Goal: Task Accomplishment & Management: Manage account settings

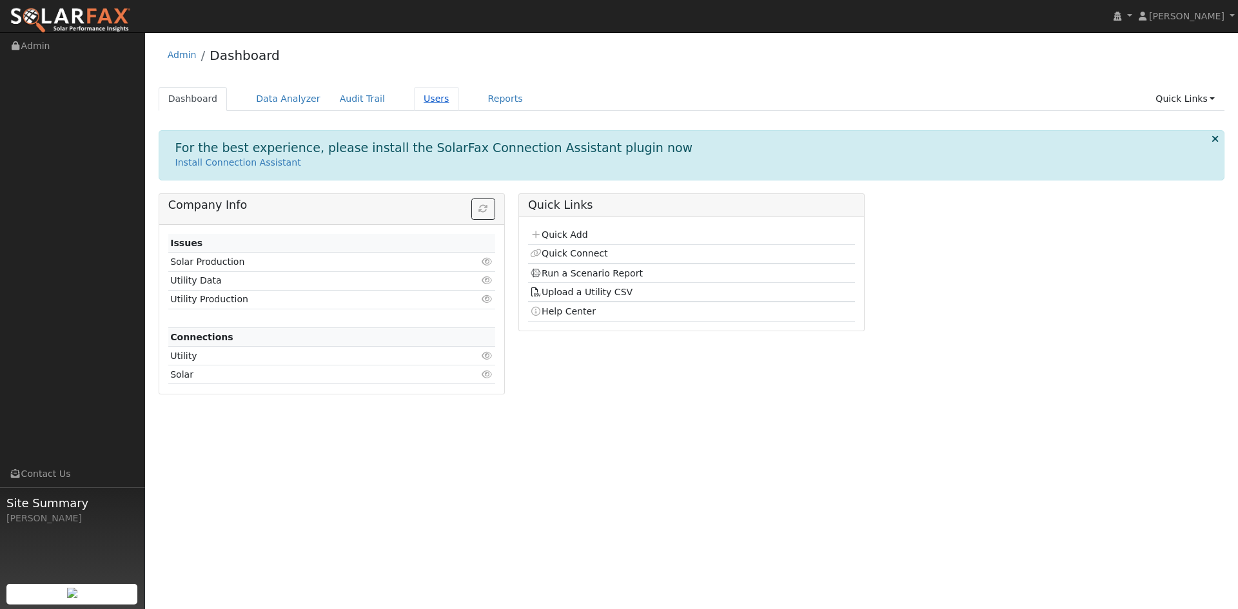
click at [459, 111] on link "Users" at bounding box center [436, 99] width 45 height 24
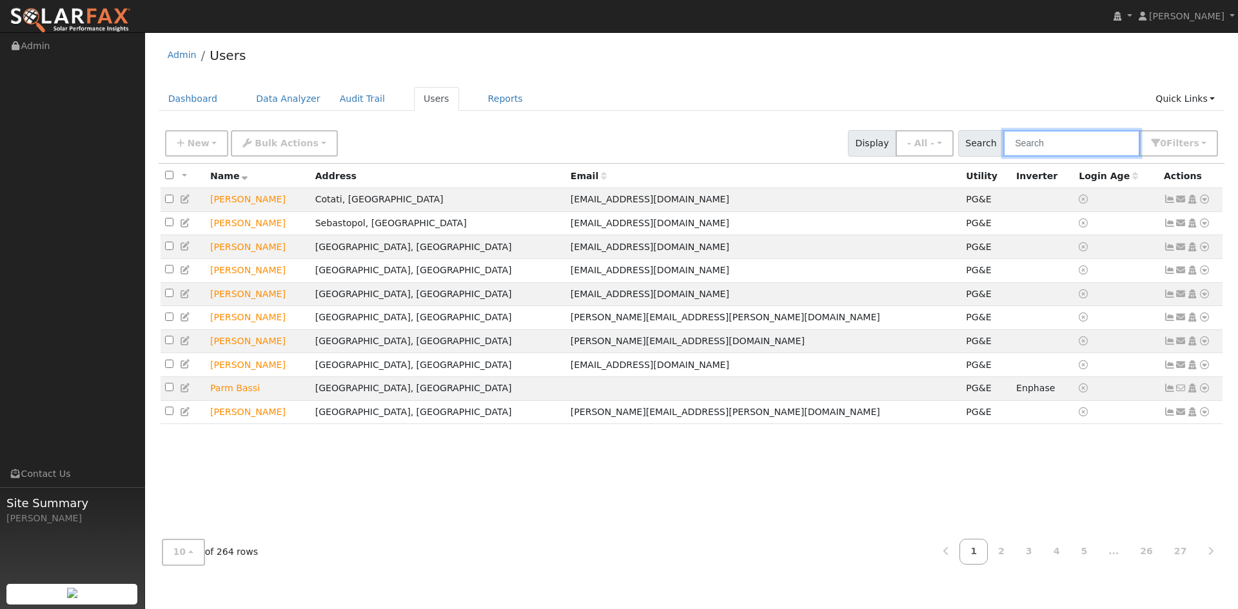
click at [1012, 157] on input "text" at bounding box center [1071, 143] width 137 height 26
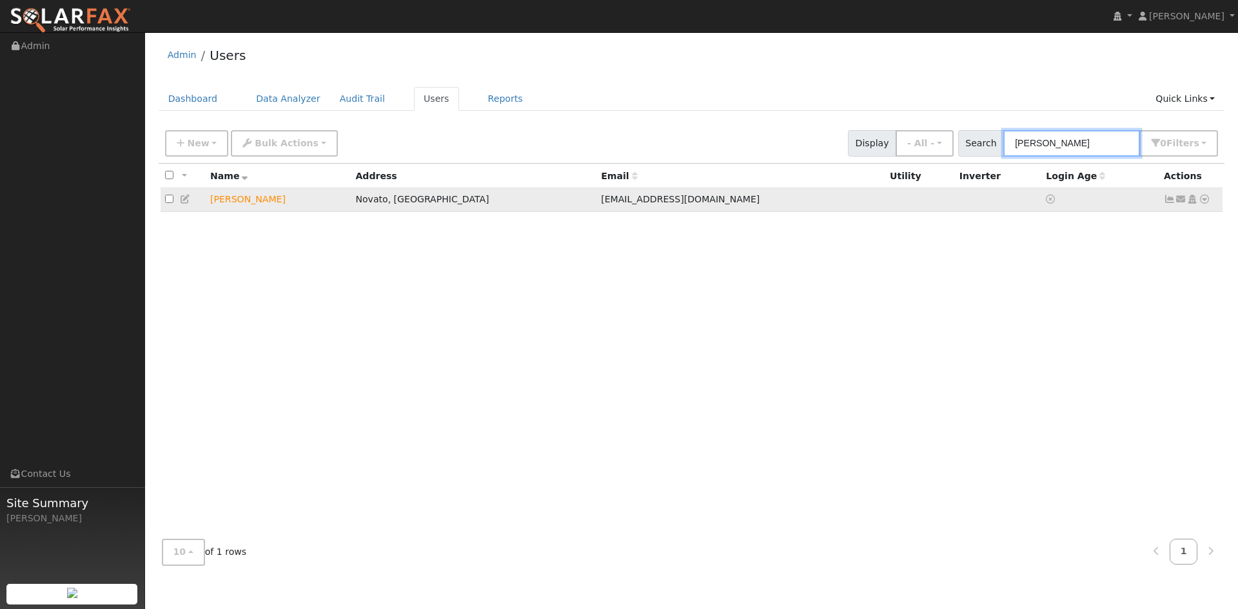
type input "[PERSON_NAME]"
click at [192, 204] on icon at bounding box center [186, 199] width 12 height 9
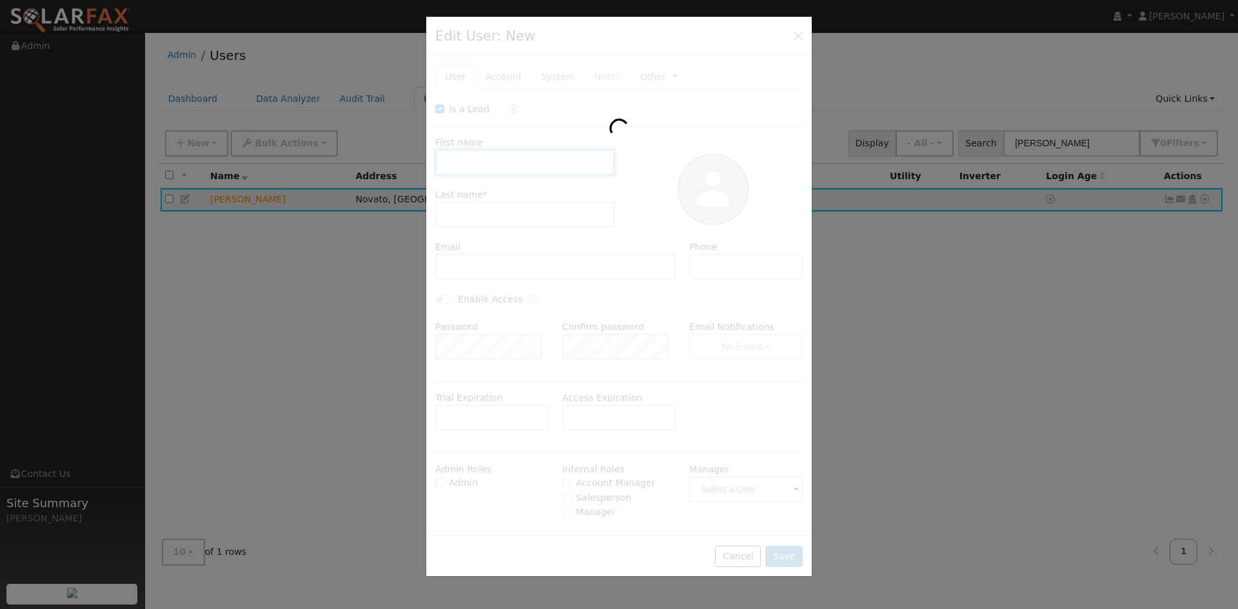
type input "[DATE]"
checkbox input "true"
type input "[PERSON_NAME]"
type input "[EMAIL_ADDRESS][DOMAIN_NAME]"
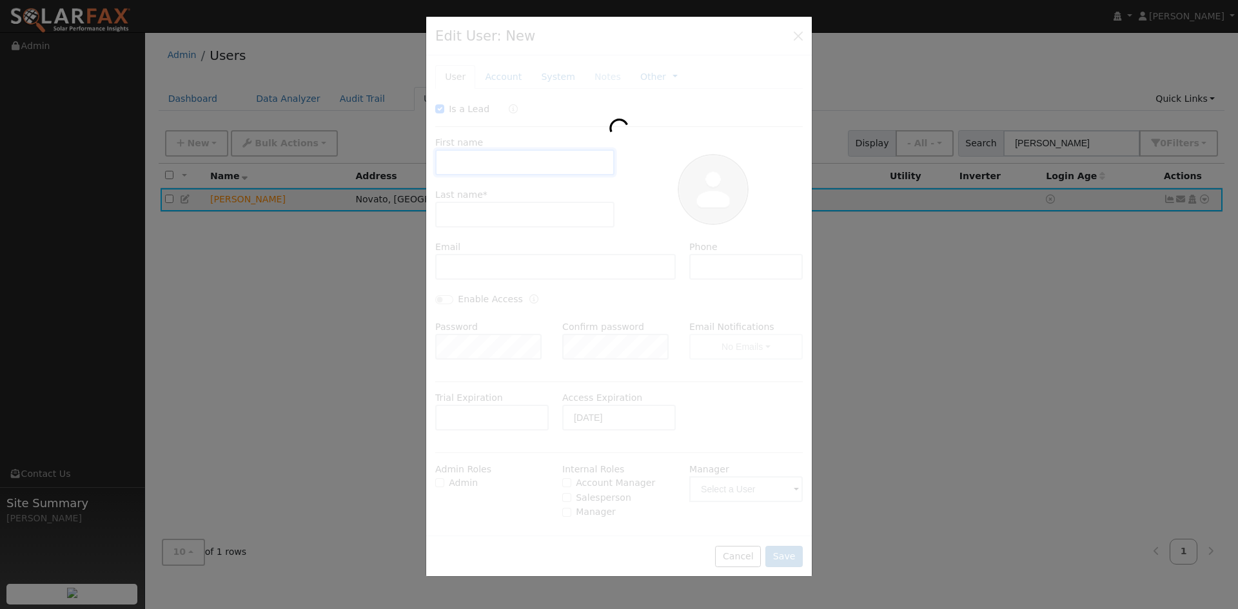
type input "8057011440"
type input "Default Account"
type input "[STREET_ADDRESS]"
type input "Novato"
type input "CA"
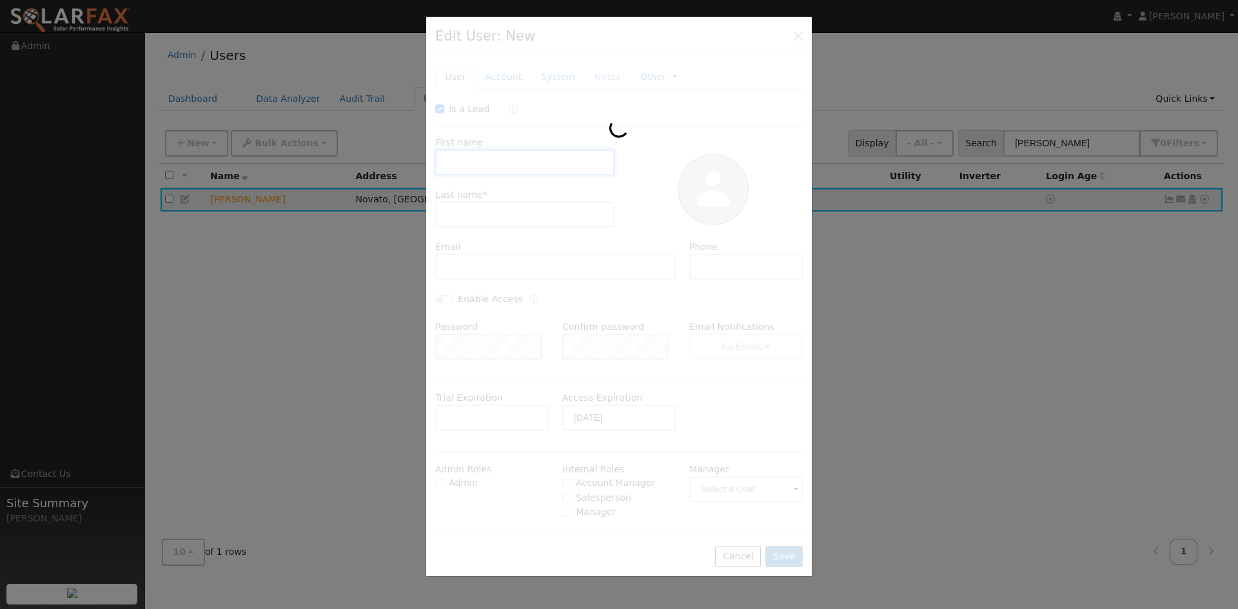
type input "94947"
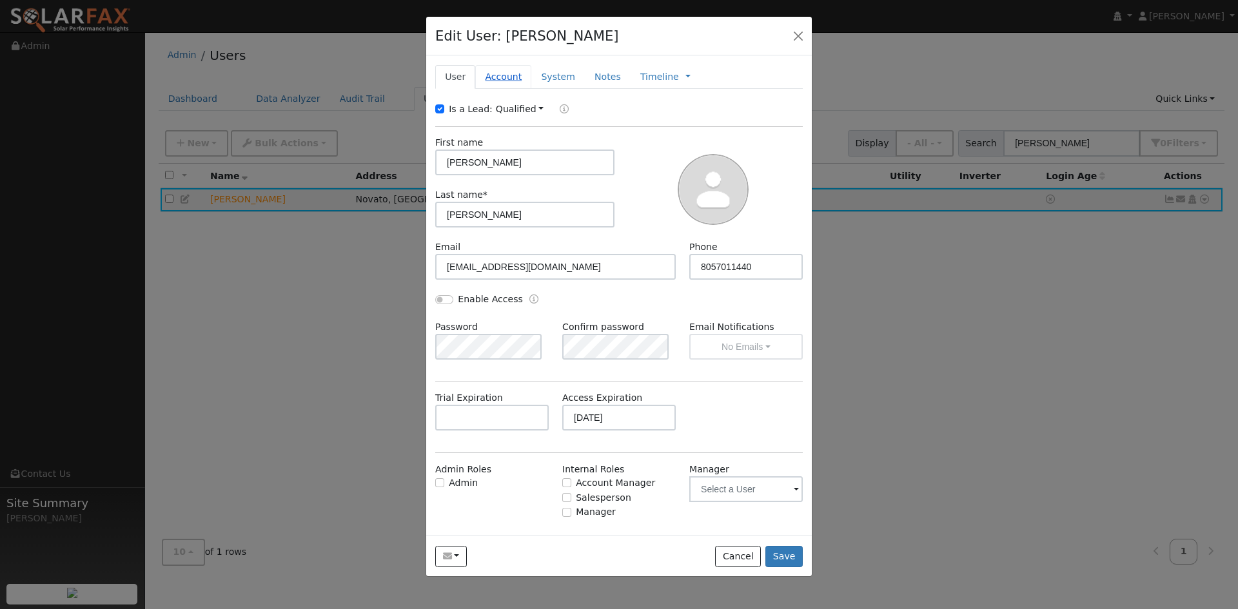
click at [511, 89] on link "Account" at bounding box center [503, 77] width 56 height 24
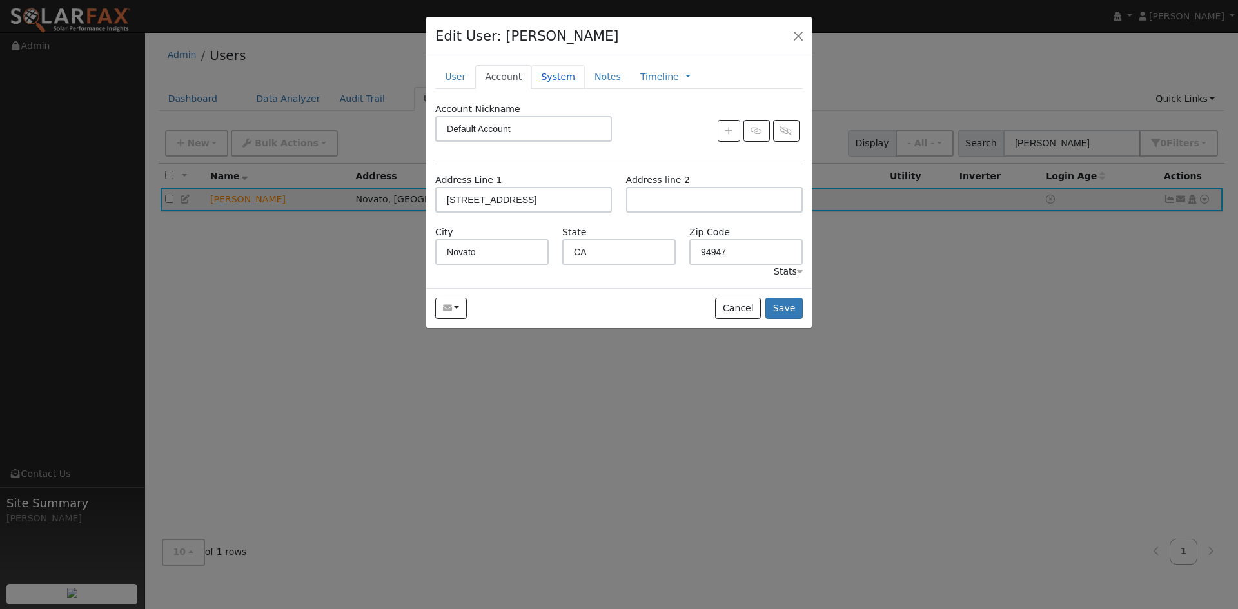
click at [585, 89] on link "System" at bounding box center [558, 77] width 54 height 24
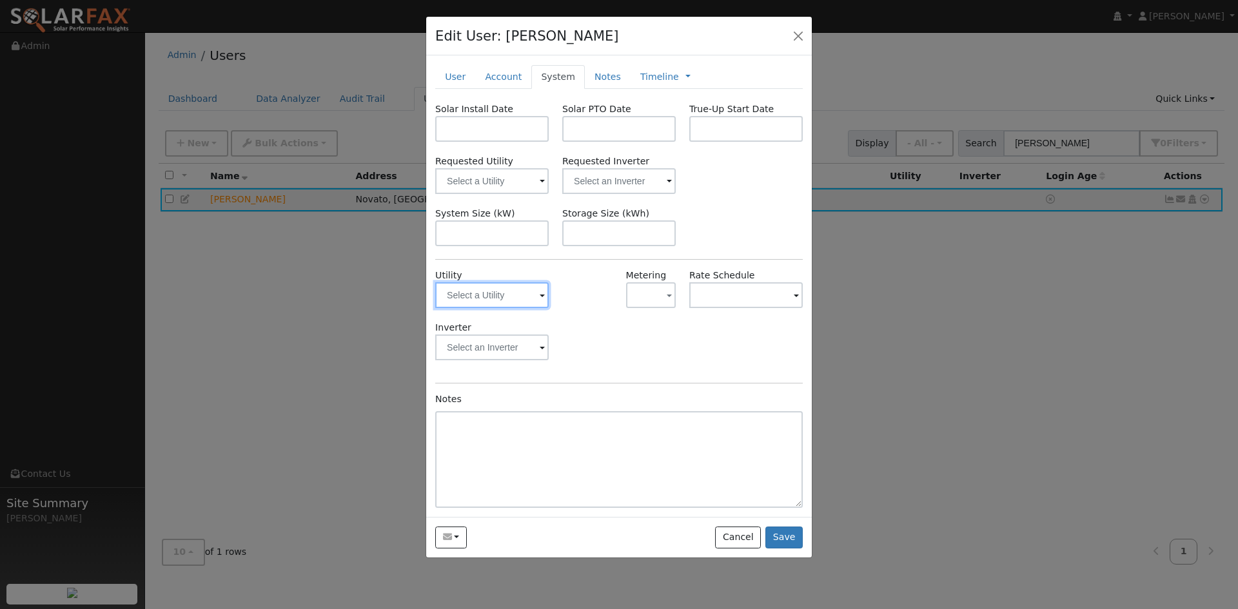
click at [500, 308] on input "text" at bounding box center [491, 295] width 113 height 26
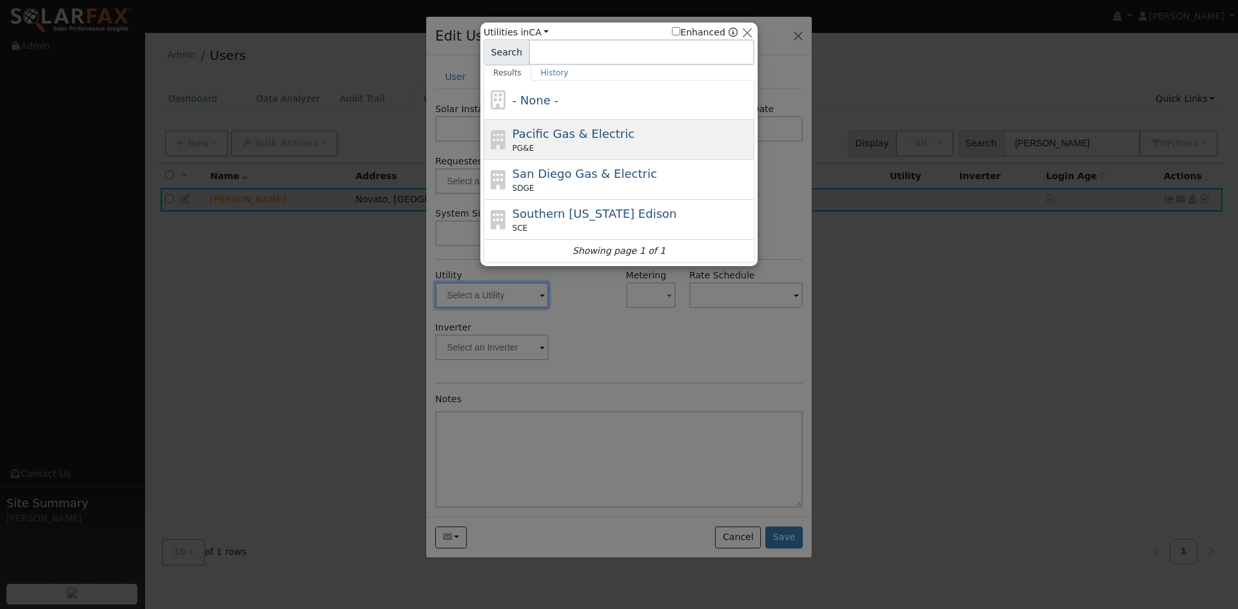
click at [556, 146] on div "Pacific Gas & Electric PG&E" at bounding box center [632, 139] width 239 height 29
type input "PG&E"
